Goal: Information Seeking & Learning: Check status

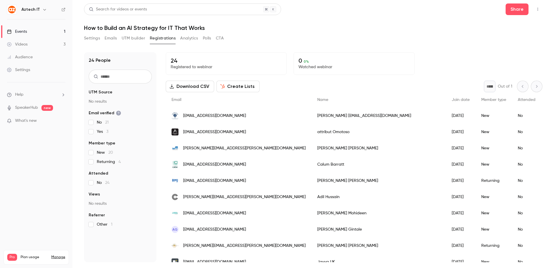
click at [440, 38] on div "Settings Emails UTM builder Registrations Analytics Polls CTA" at bounding box center [313, 40] width 459 height 12
click at [345, 29] on h1 "How to Build an AI Strategy for IT That Works" at bounding box center [313, 27] width 459 height 7
click at [210, 38] on button "Polls" at bounding box center [207, 38] width 8 height 9
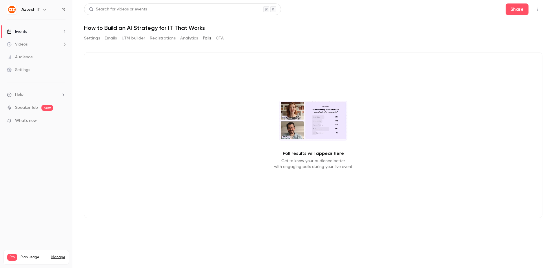
click at [222, 37] on button "CTA" at bounding box center [220, 38] width 8 height 9
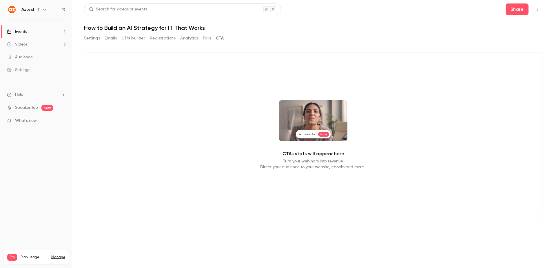
click at [187, 38] on button "Analytics" at bounding box center [189, 38] width 18 height 9
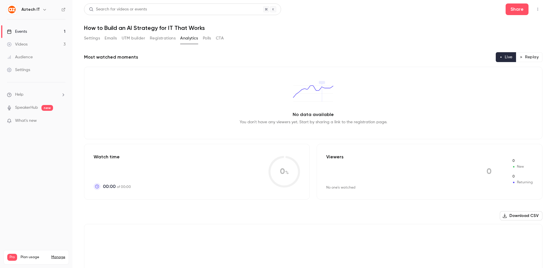
click at [169, 39] on button "Registrations" at bounding box center [163, 38] width 26 height 9
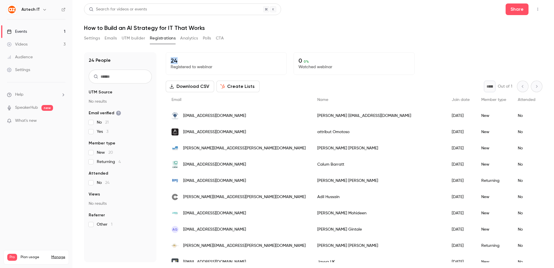
drag, startPoint x: 179, startPoint y: 58, endPoint x: 168, endPoint y: 58, distance: 11.3
click at [168, 58] on div "24 Registered to webinar" at bounding box center [226, 63] width 121 height 23
